Goal: Find specific page/section: Find specific page/section

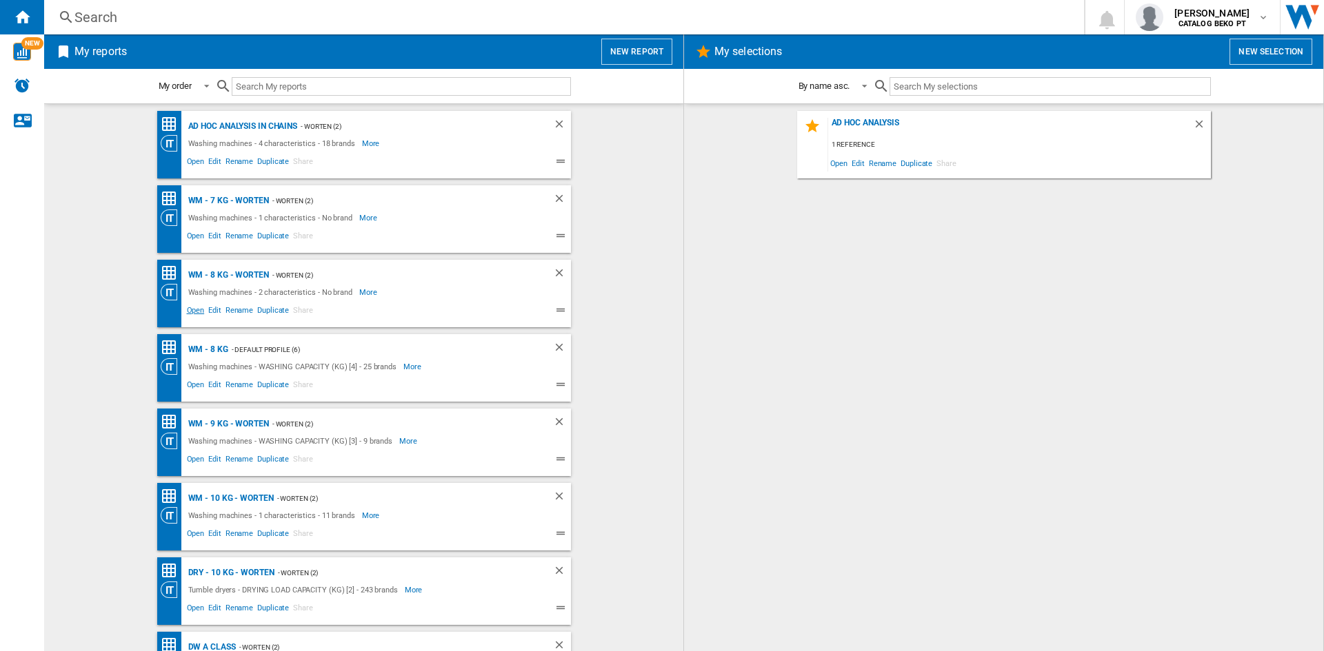
click at [194, 311] on span "Open" at bounding box center [196, 312] width 22 height 17
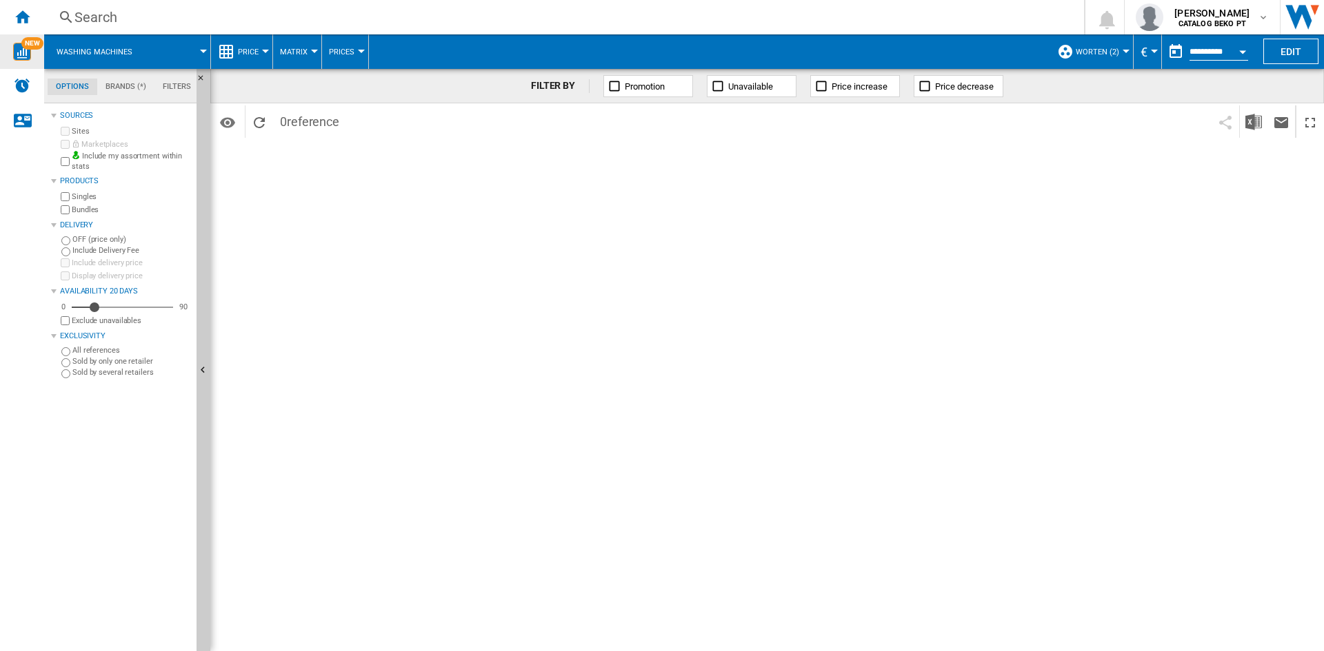
click at [23, 36] on div "NEW" at bounding box center [22, 51] width 44 height 34
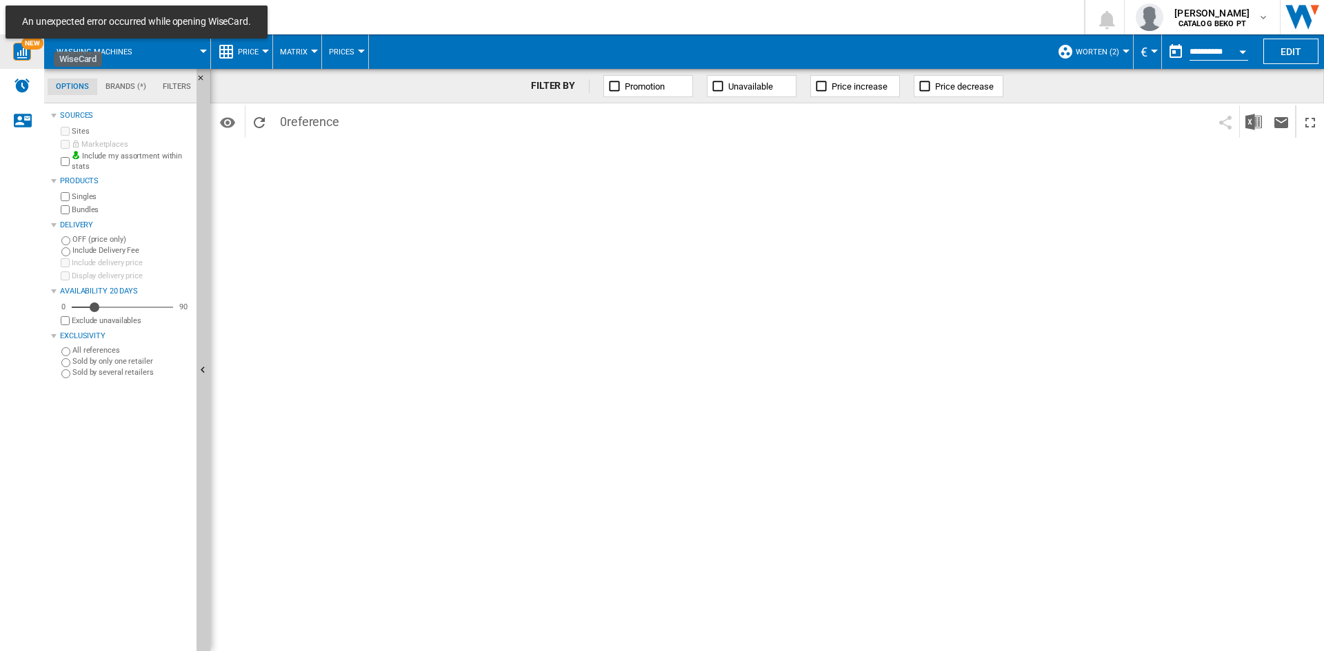
click at [23, 47] on span "NEW" at bounding box center [32, 43] width 22 height 12
click at [409, 26] on div "Search" at bounding box center [560, 17] width 973 height 19
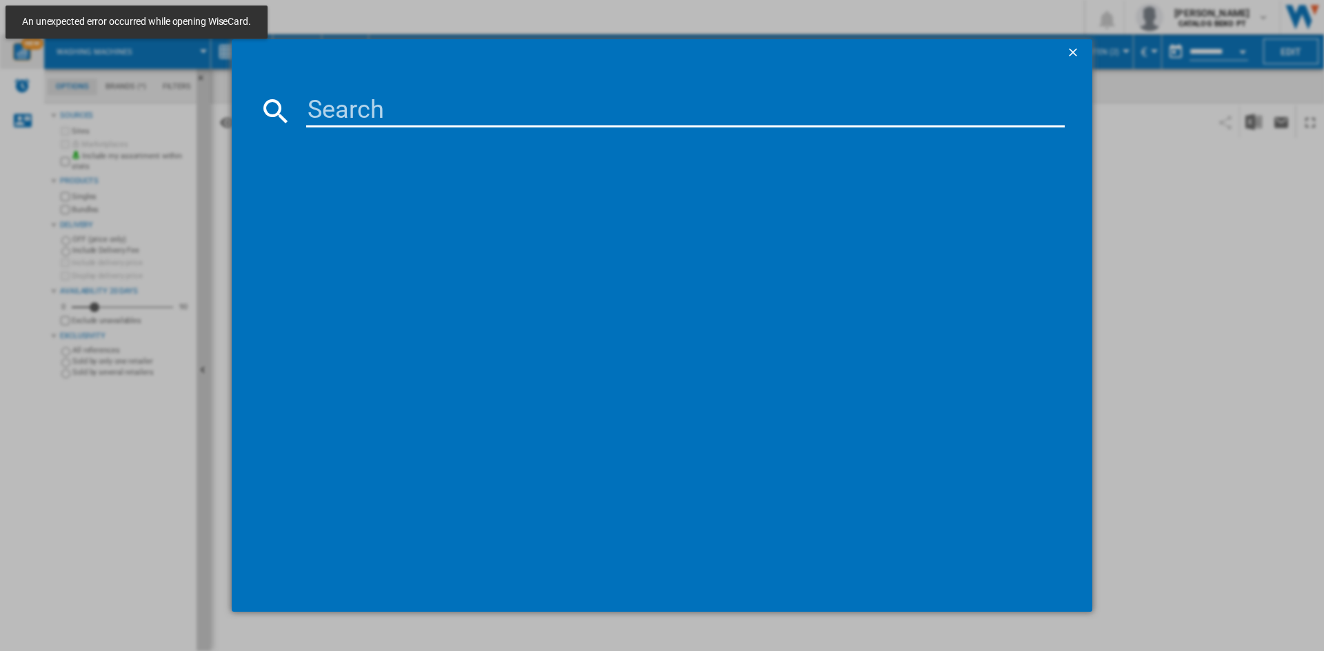
click at [1071, 51] on ng-md-icon "getI18NText('BUTTONS.CLOSE_DIALOG')" at bounding box center [1074, 54] width 17 height 17
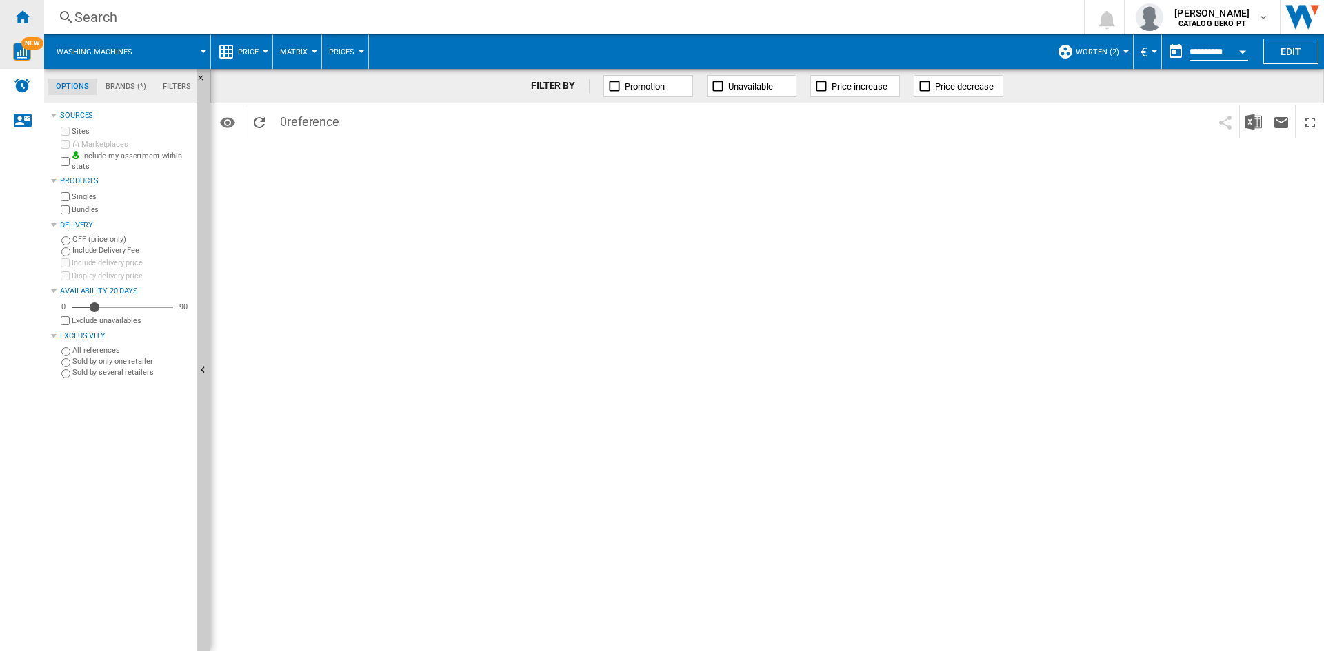
click at [25, 13] on ng-md-icon "Home" at bounding box center [22, 16] width 17 height 17
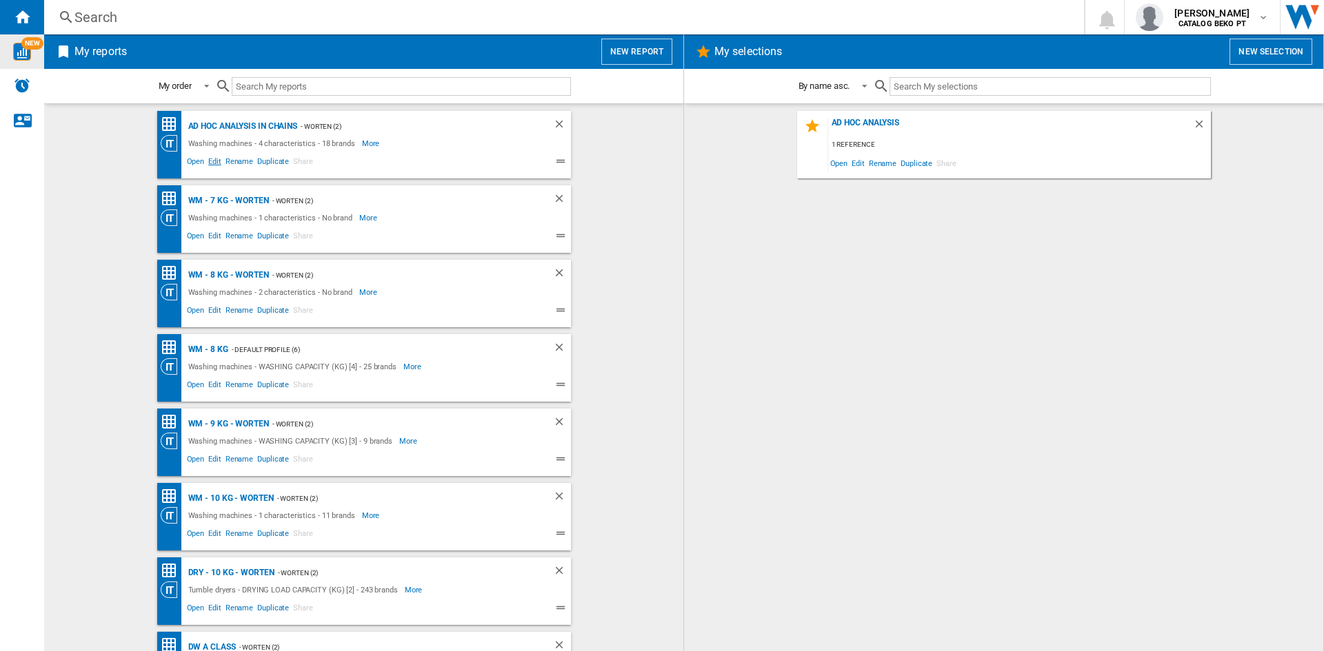
click at [212, 161] on span "Edit" at bounding box center [214, 163] width 17 height 17
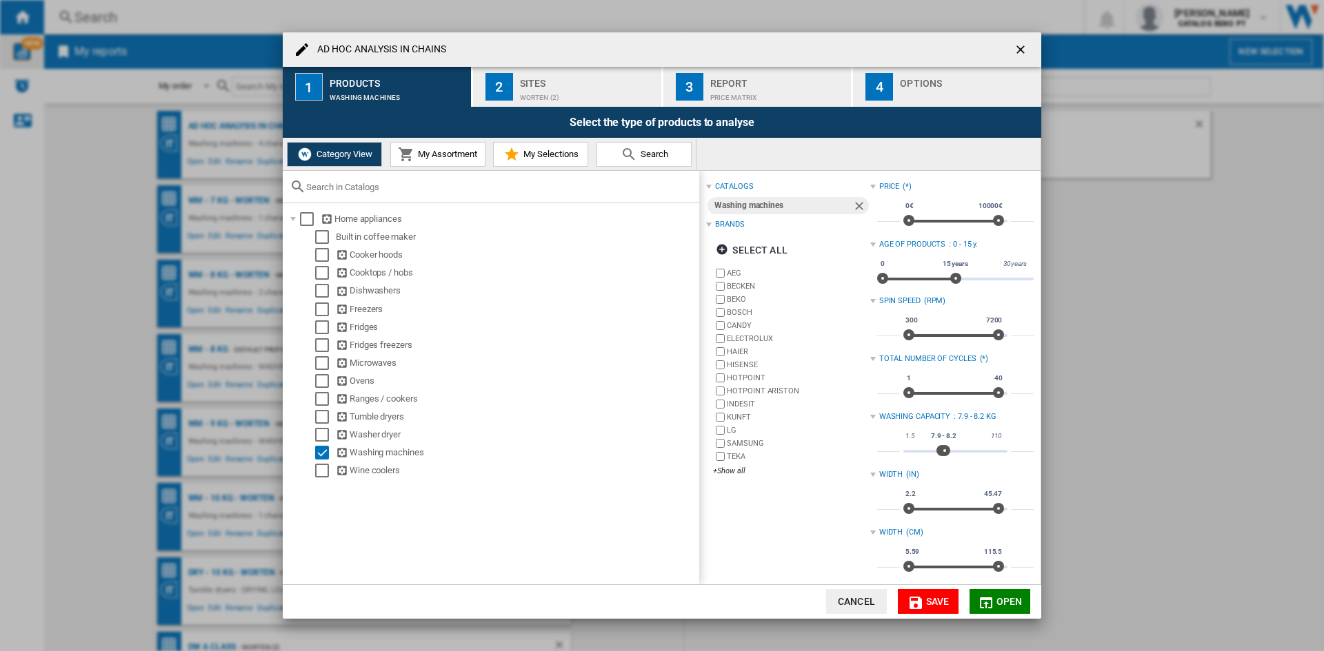
click at [1265, 174] on div "AD HOC ANALYSIS IN CHAINS 1 Products Washing machines 2 Sites Worten (2) 3 Repo…" at bounding box center [662, 325] width 1324 height 651
